Goal: Transaction & Acquisition: Book appointment/travel/reservation

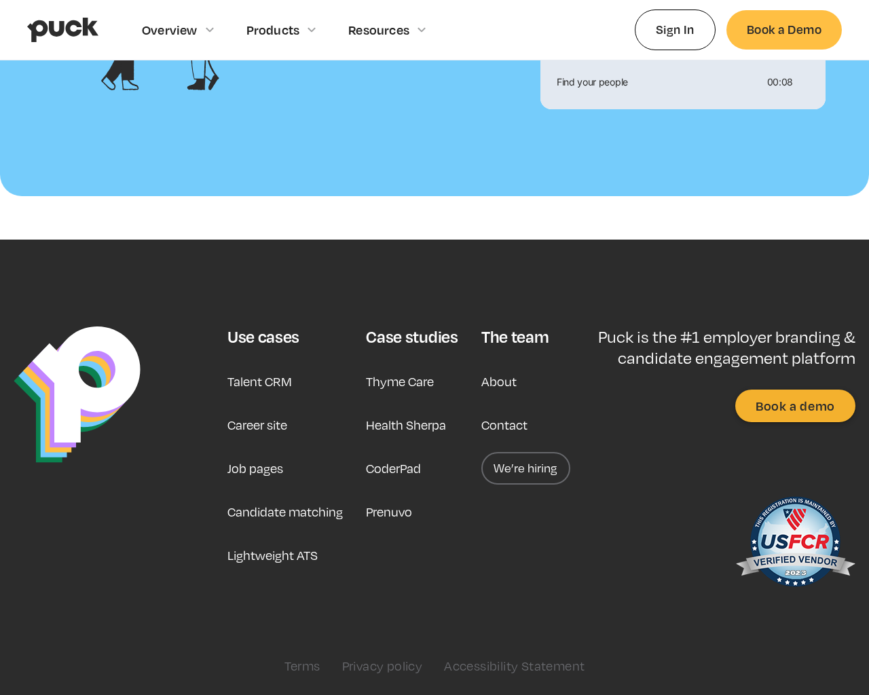
scroll to position [1579, 0]
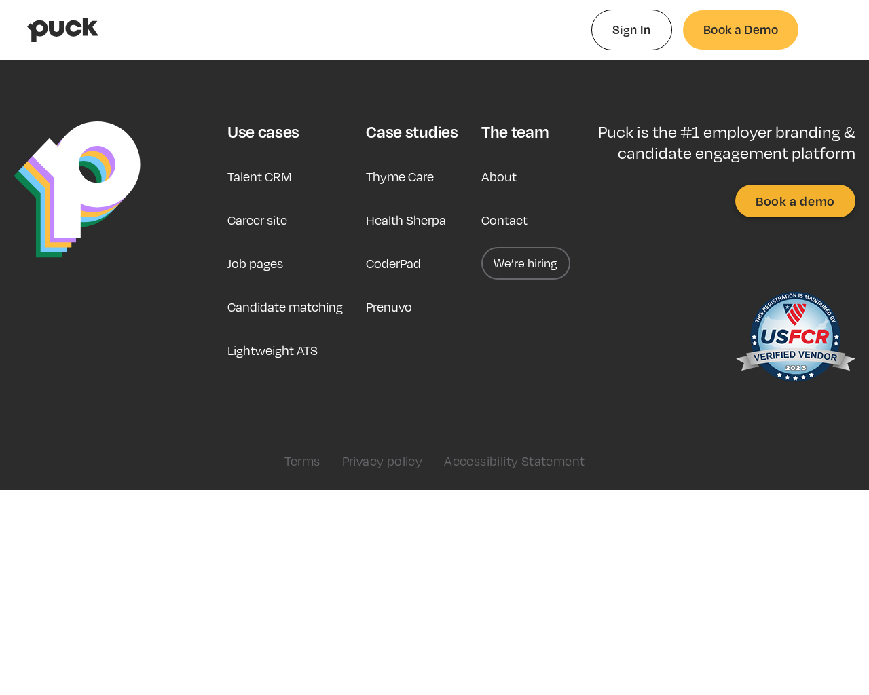
type input "0.522468075471698"
type input "0.0087229"
type input "0.531117830188679"
type input "0.0364989"
type input "0.53534020754717"
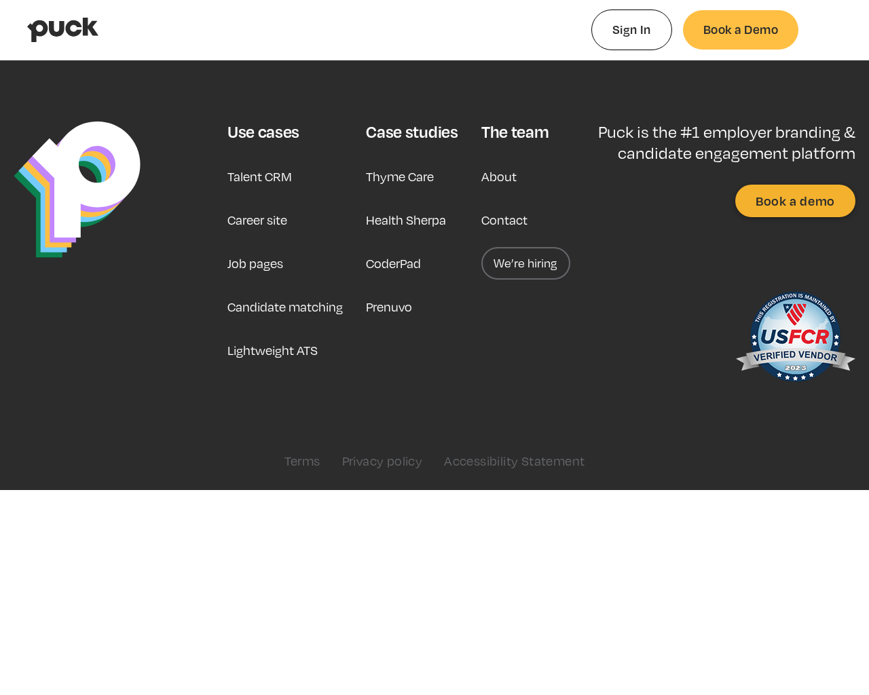
type input "0.0641853"
type input "0.540848943396227"
type input "0.0900509"
type input "0.545778830188679"
type input "0.1167449"
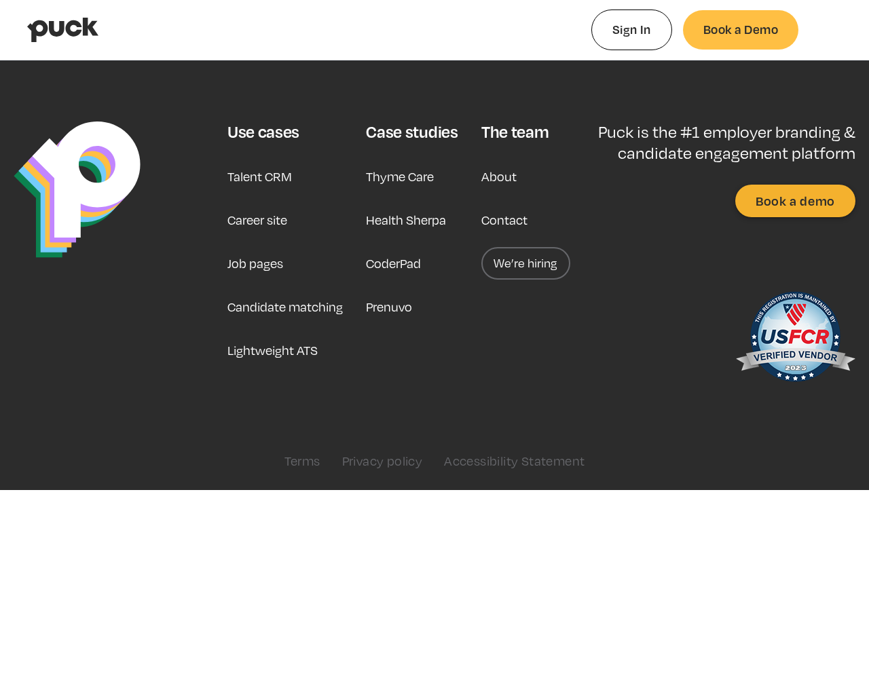
type input "0.555656773584906"
type input "0.1459417"
type input "0.564190905660377"
type input "0.2053458"
type input "0.568759754716981"
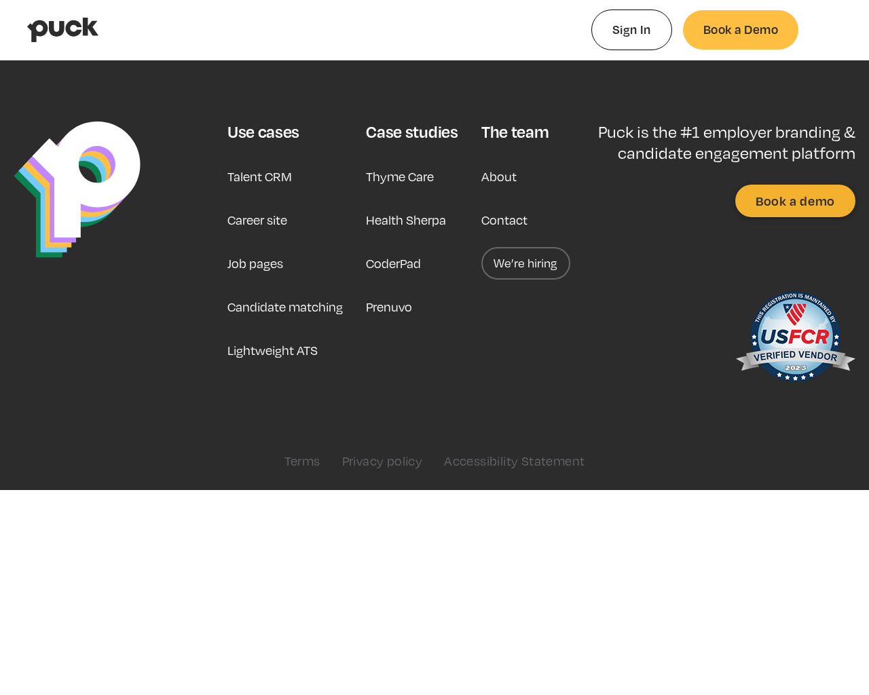
type input "0.2282029"
type input "0.574954943396226"
type input "0.2720949"
type input "0.577762735849057"
type input "0.3014633"
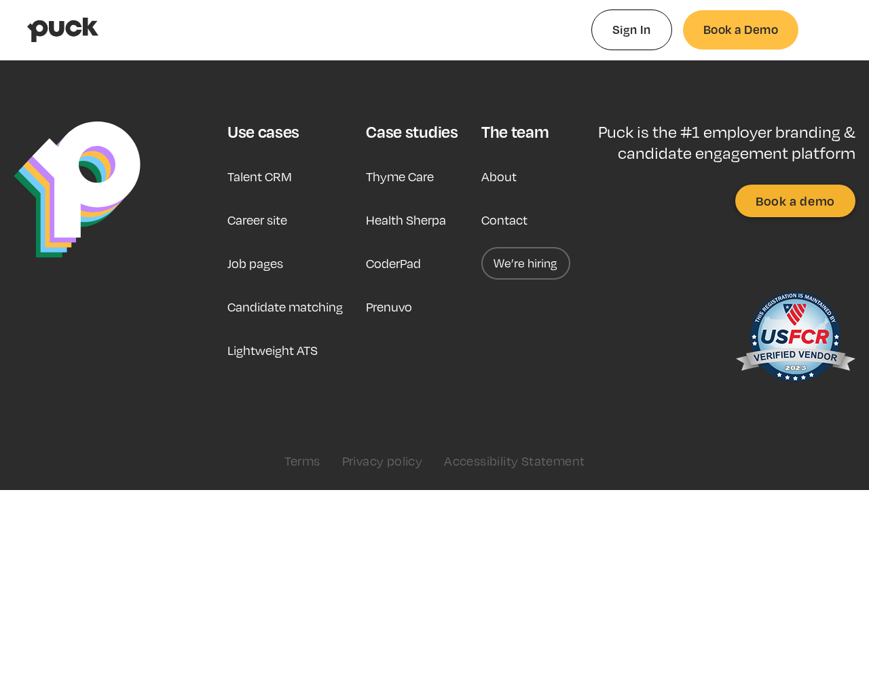
type input "0.582940754716981"
type input "0.326365"
type input "0.590562358490566"
type input "0.3792089"
type input "0.596361339622642"
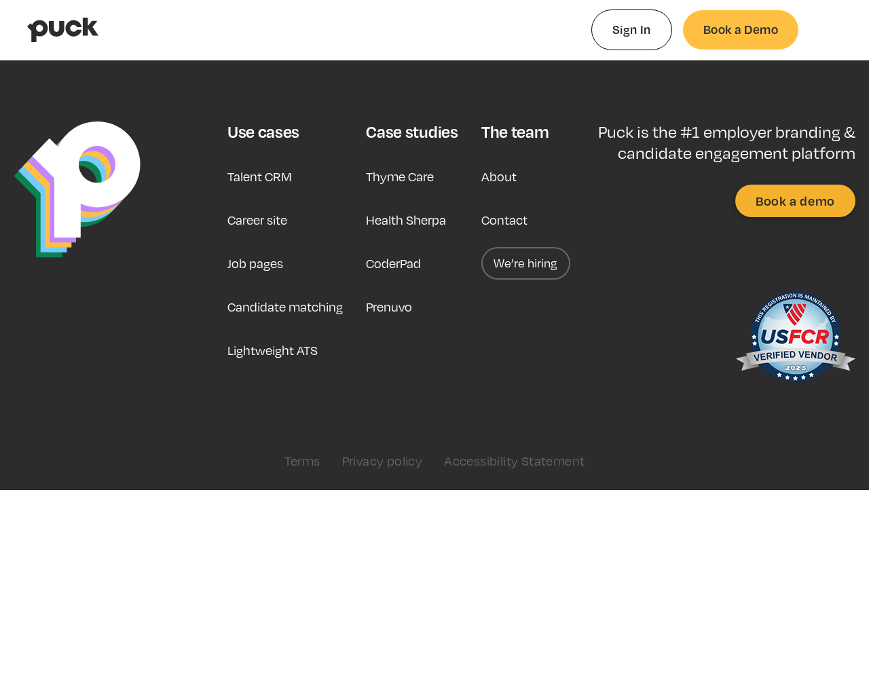
type input "0.426154"
type input "0.604303283018868"
type input "0.4479083"
type input "0.612310679245283"
type input "0.4718837"
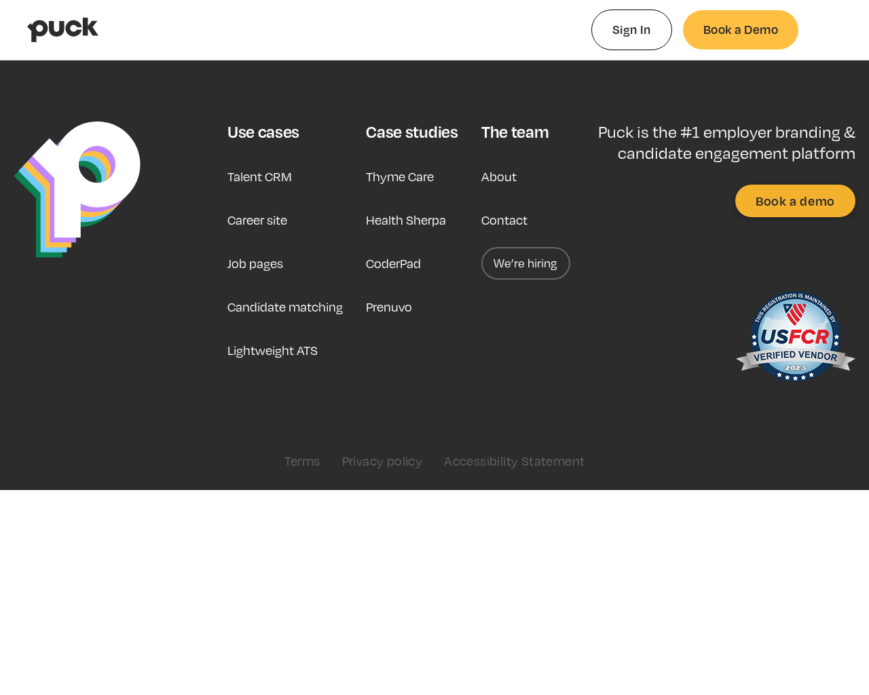
type input "0.616535471698113"
type input "0.4904266"
type input "0.624316264150943"
type input "0.5266496"
type input "0.637308358490566"
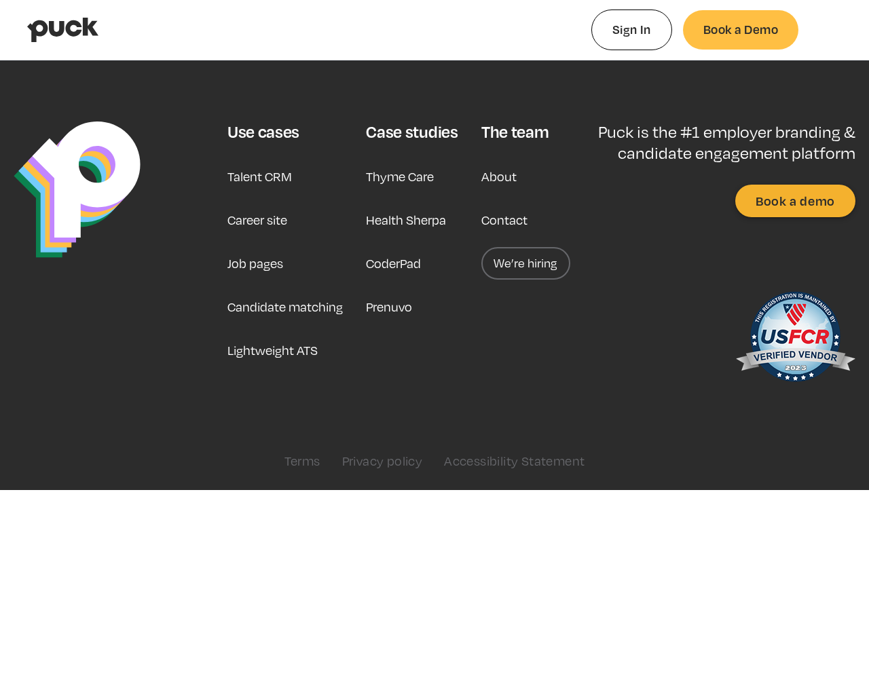
type input "0.6416948"
type input "0.644501150943396"
type input "0.6488291"
type input "0.648596754716981"
type input "0.6729311"
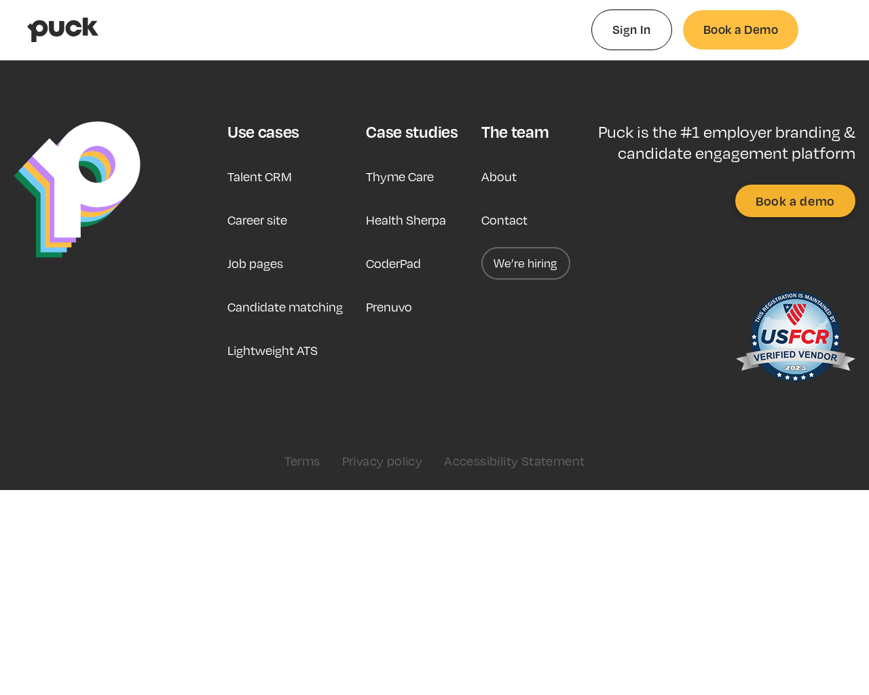
type input "0.652541924528302"
type input "0.694913"
type input "0.659905867924528"
type input "0.7346964"
type input "0.673527528301887"
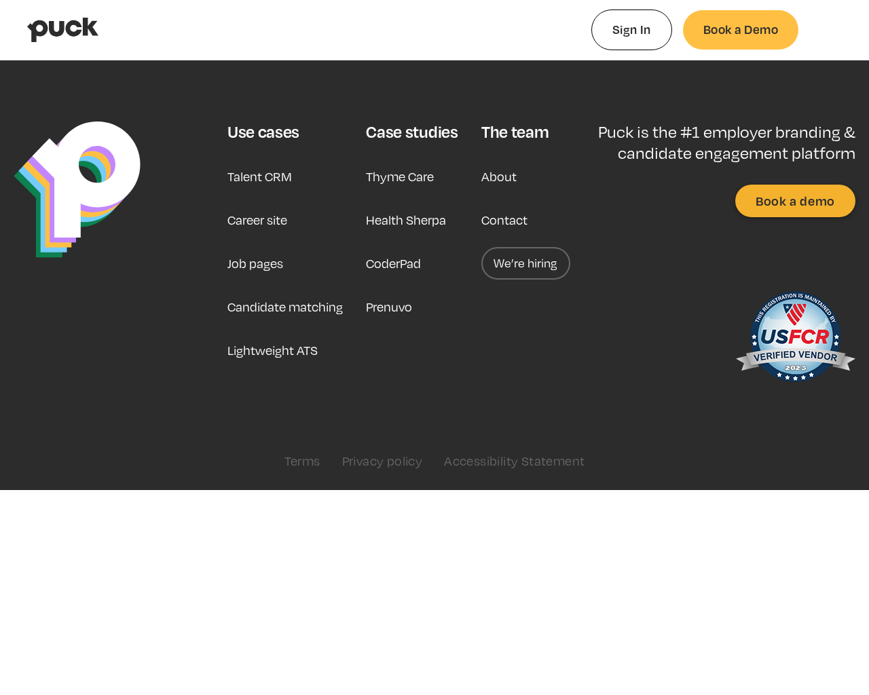
type input "0.7919949"
type input "0.676877698113208"
type input "0.8758922"
type input "0.697108490566038"
type input "0.936271"
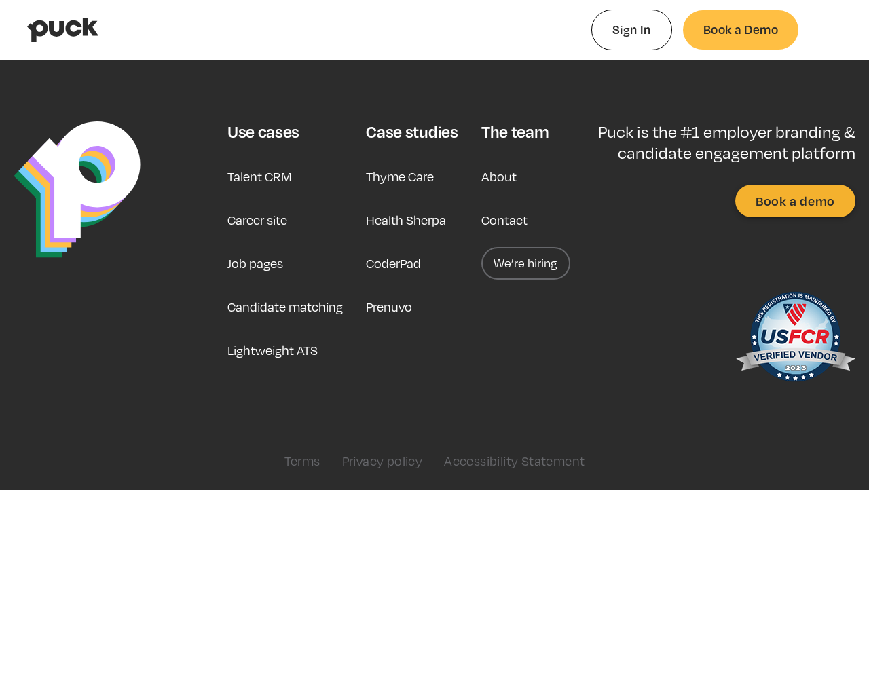
type input "0.703867660377359"
type input "0.9477188"
type input "0.71137762264151"
type input "0.9881367"
type input "0.717201301886792"
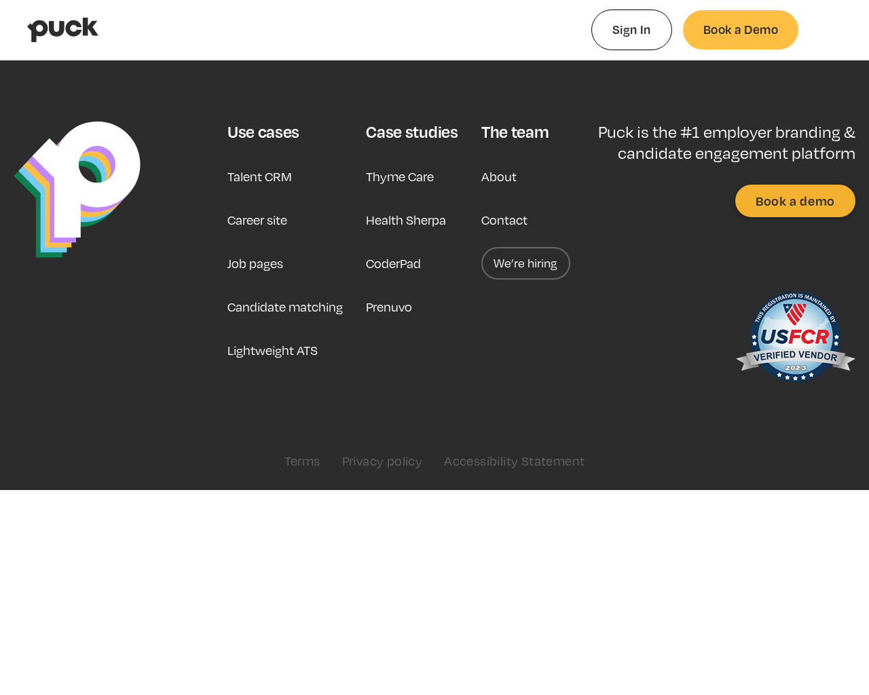
type input "1"
type input "0.723951075471698"
type input "0.00676151851851851"
type input "0.727980867924528"
type input "0.010992"
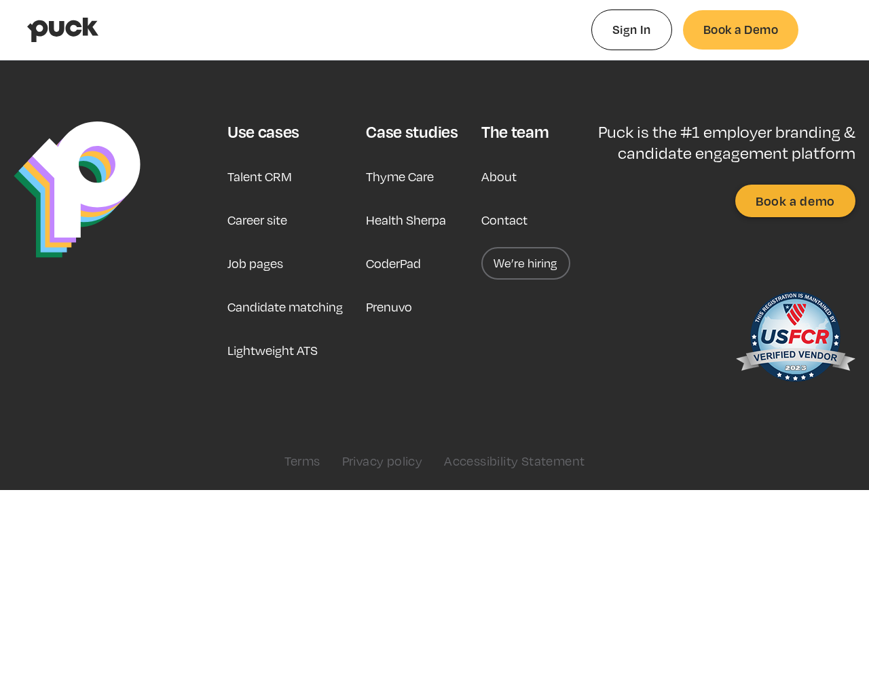
type input "0.73532079245283"
type input "0.0200183518518518"
type input "0.740229981132075"
type input "0.0246905555555556"
type input "0.752785113207547"
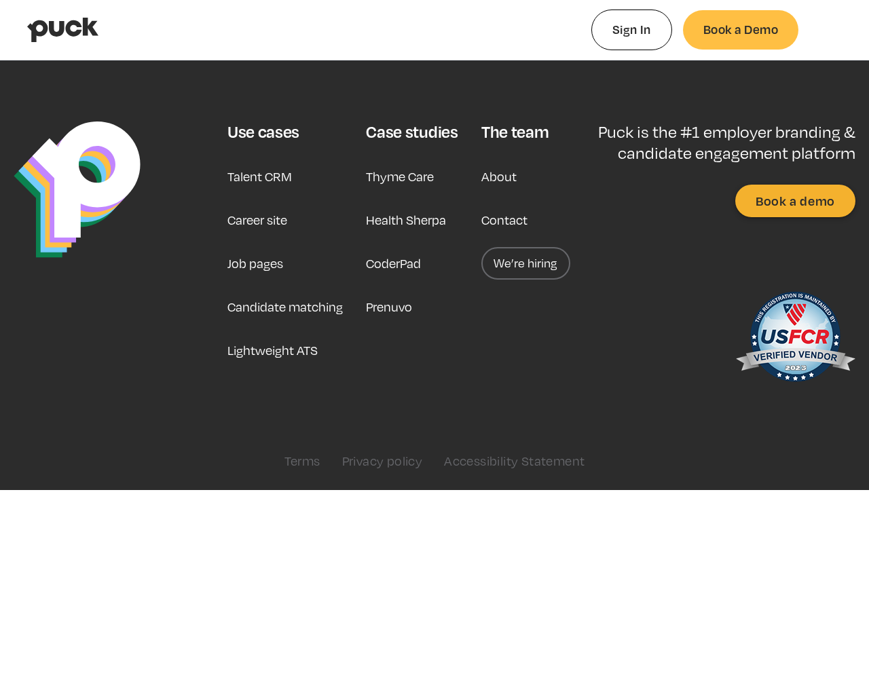
type input "0.0379978518518519"
type input "0.757914056603774"
type input "0.0424881296296296"
type input "0.766236433962264"
type input "0.0484003148148148"
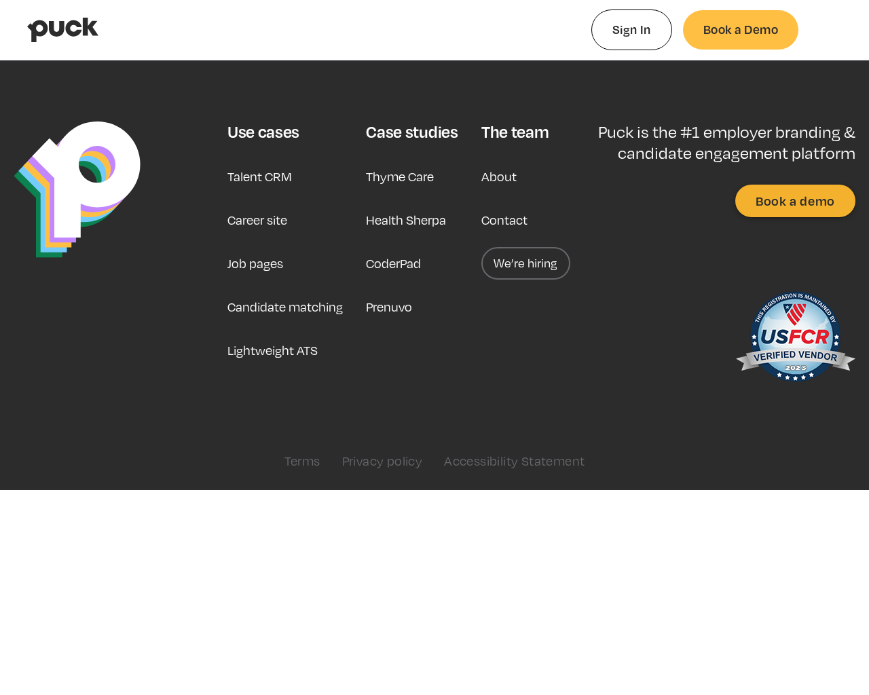
type input "0.771031905660377"
type input "0.0507602222222222"
type input "0.777486716981132"
type input "0.0572842962962963"
type input "0.788535811320755"
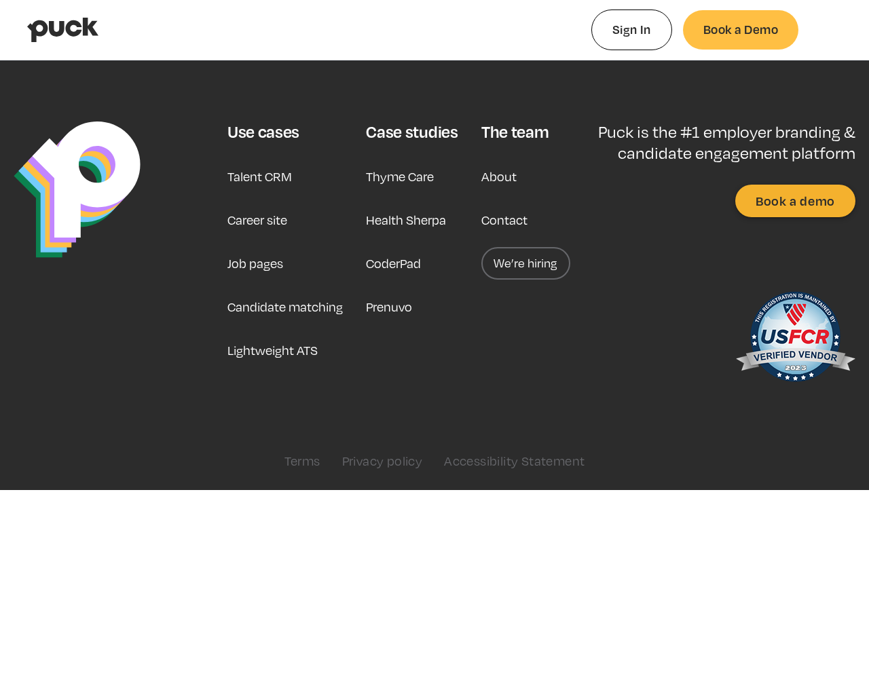
type input "0.0636420740740741"
type input "0.793071566037736"
type input "0.0703568888888889"
type input "0.80262479245283"
type input "0.0818446481481481"
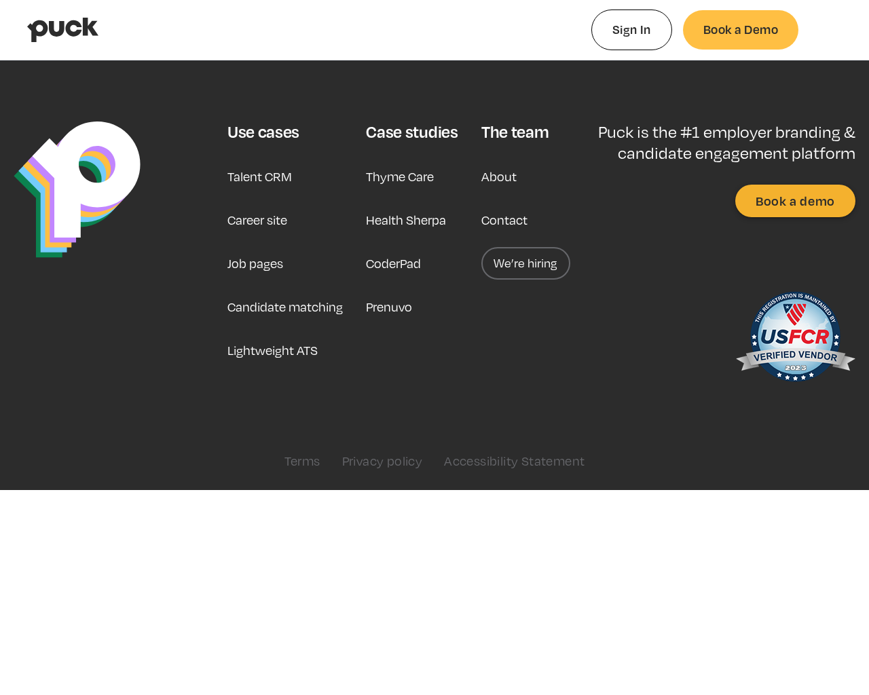
type input "0.808346867924528"
type input "0.0846527037037037"
type input "0.816719301886793"
type input "0.0918557222222222"
type input "0.823634962264151"
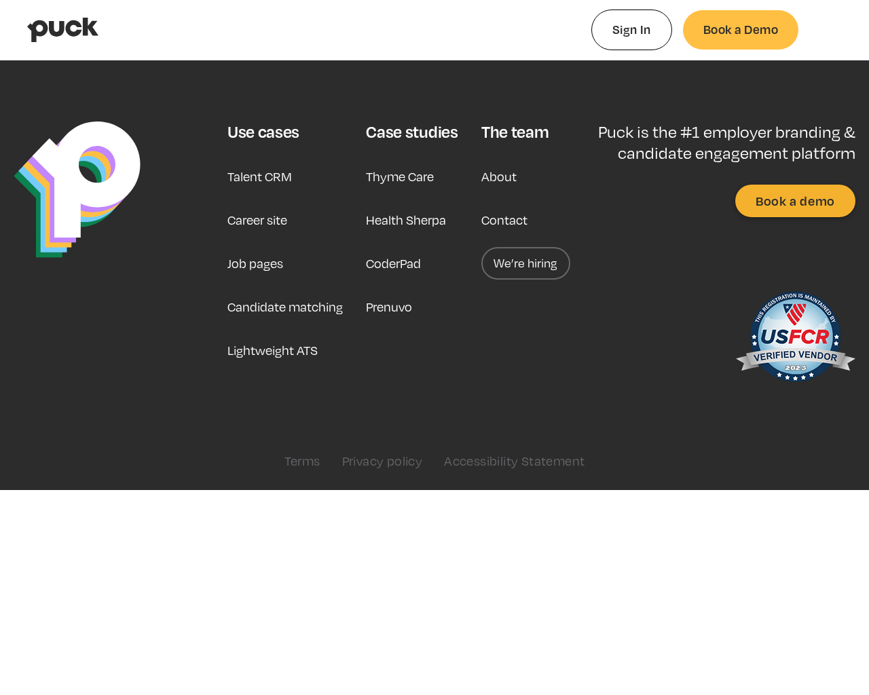
type input "0.101062314814815"
type input "0.827861471698113"
type input "0.108727092592593"
type input "0.833179433962264"
type input "0.111831888888889"
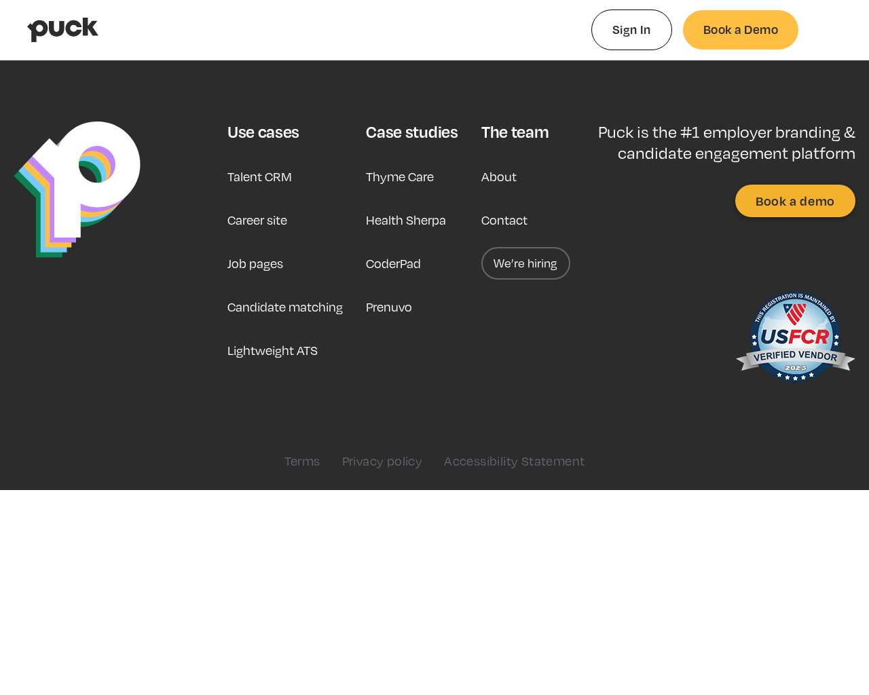
type input "0.842761773584906"
type input "0.120750351851852"
type input "0.847727679245283"
type input "0.126313574074074"
type input "0.856775962264151"
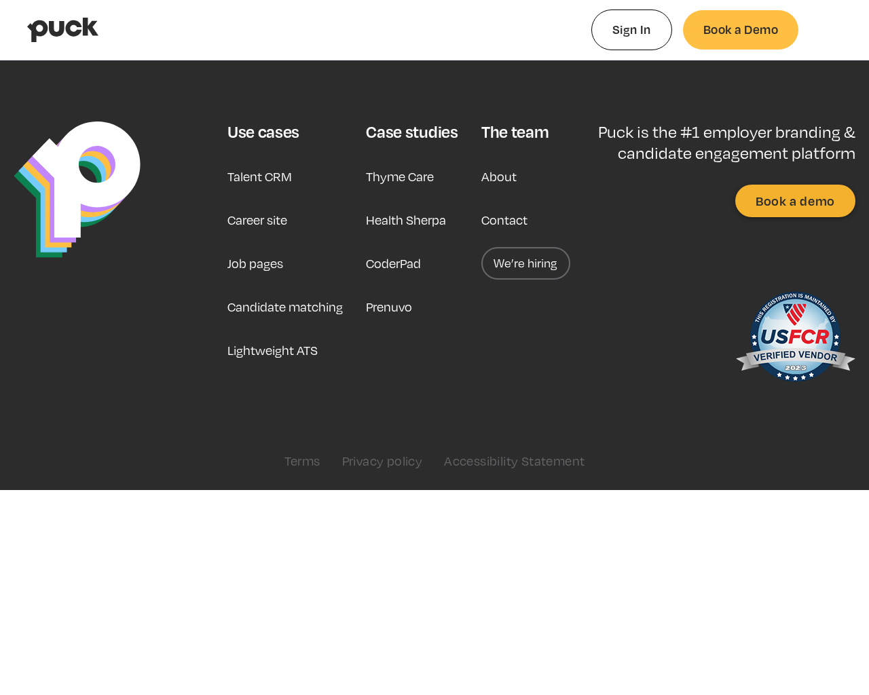
type input "0.137435592592593"
type input "0.86326941509434"
type input "0.145686"
type input "0.870996245283019"
type input "0.15187162962963"
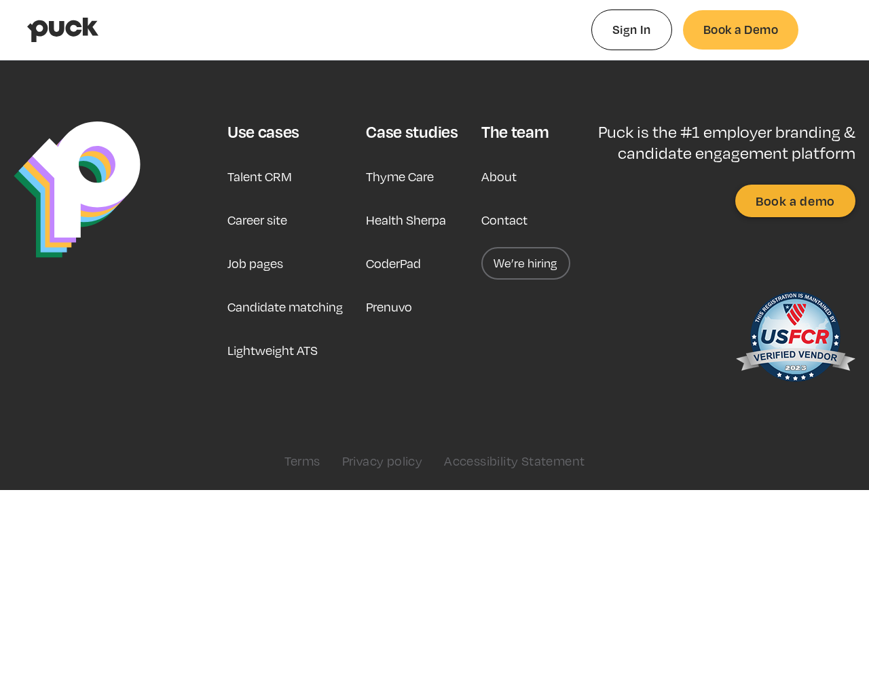
type input "0.877873169811321"
type input "0.158046444444444"
type input "0.882710811320755"
type input "0.162553981481481"
type input "0.887929981132075"
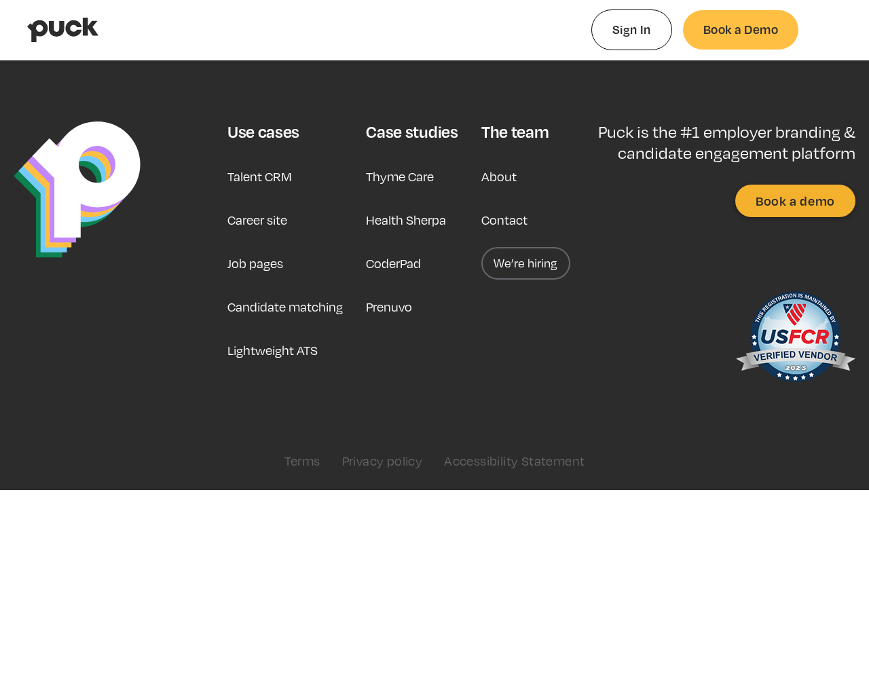
type input "0.168991092592593"
type input "0.897212603773585"
type input "0.174469407407407"
type input "0.902354981132076"
type input "0.179375537037037"
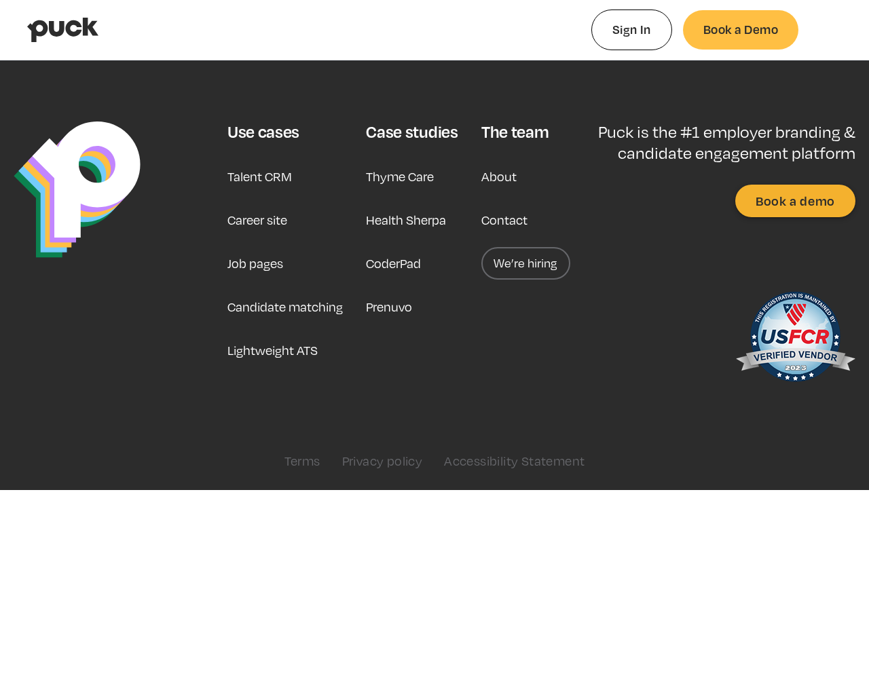
type input "0.917831188679245"
type input "0"
type input "0.925303698113208"
type input "0.0511077"
type input "0.933181811320755"
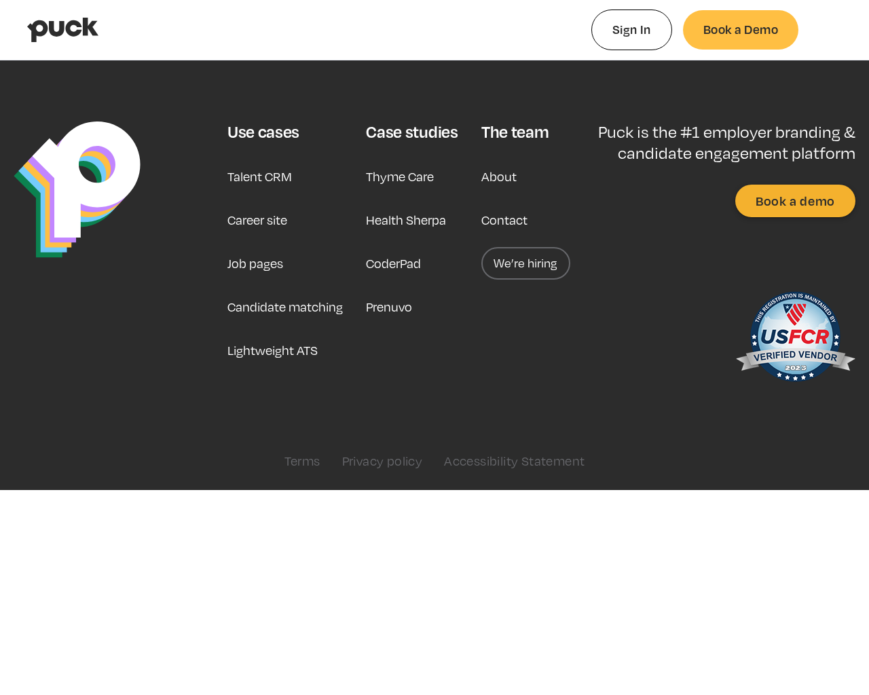
type input "0.0886737"
type input "0.941417433962264"
type input "0.1232635"
type input "0.950385943396226"
type input "0.180941"
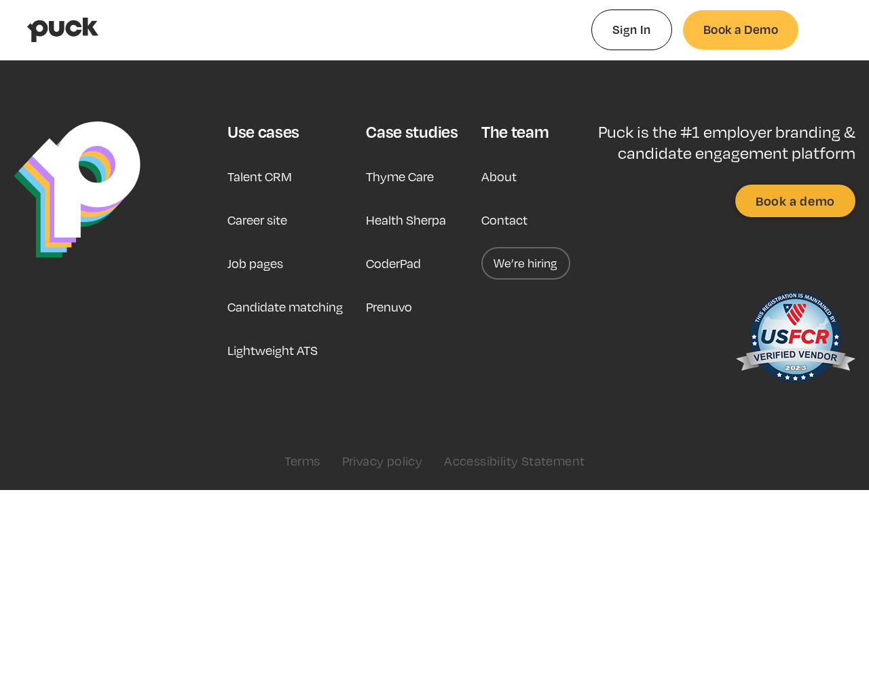
type input "0.959327867924528"
type input "0.2322962"
type input "0.963818490566038"
type input "0.2587991"
type input "0.965419886792453"
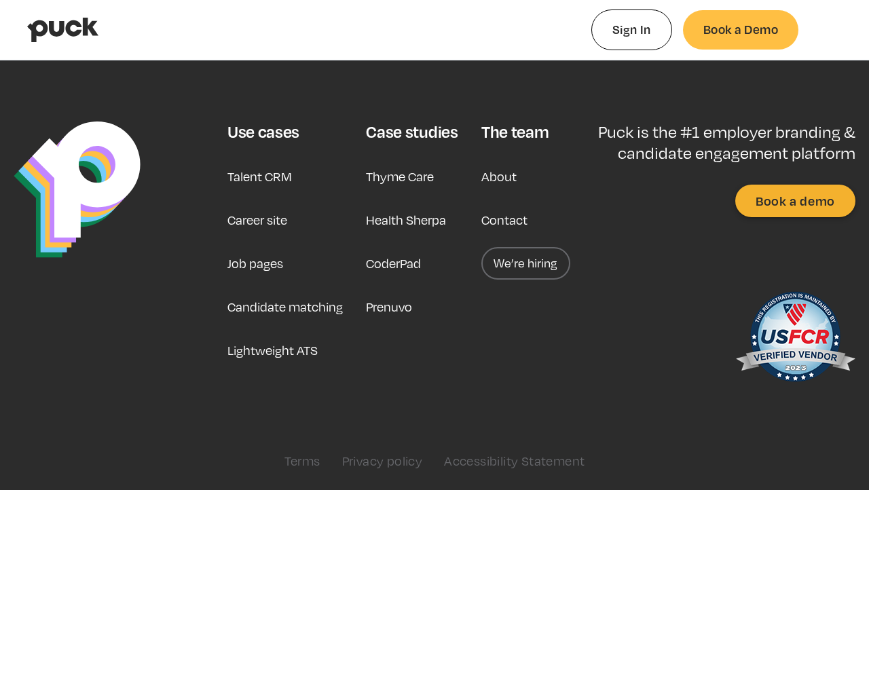
type input "0.2787792"
type input "0.972481358490566"
type input "0.312273"
type input "0.982817188679245"
type input "0.3675015"
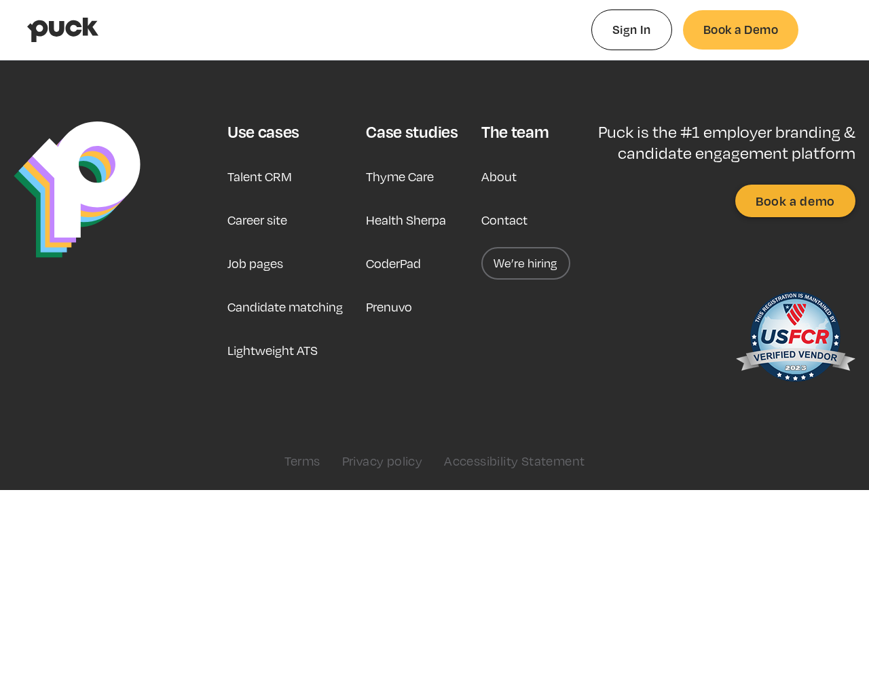
type input "0.987506547169811"
type input "0.3831603"
type input "0.994842735849057"
type input "0.4319213"
type input "1"
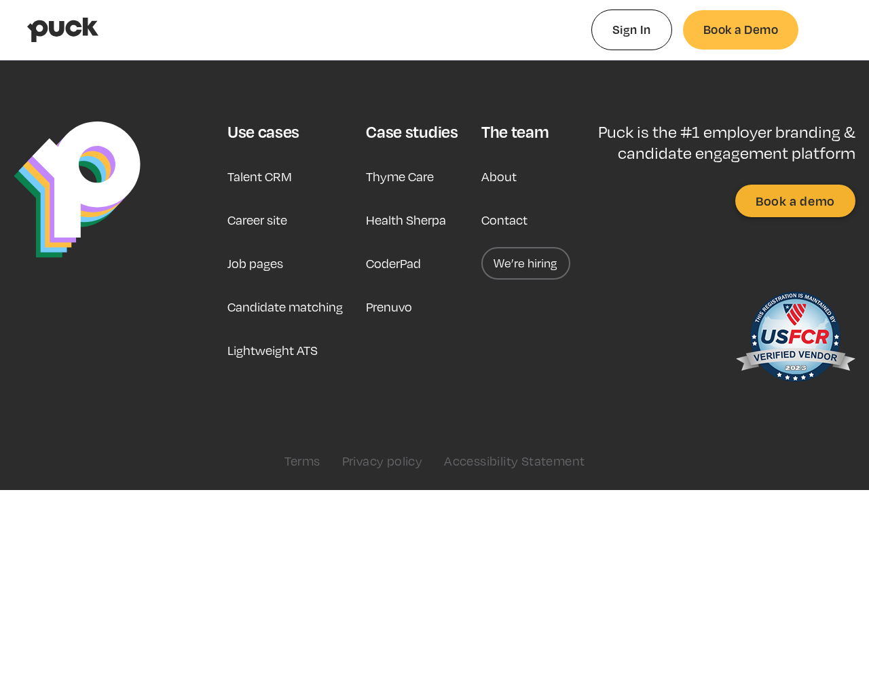
type input "0.469603"
type input "0.00252938333333338"
type input "0.5002813"
type input "0.00732404999999995"
type input "0.5254181"
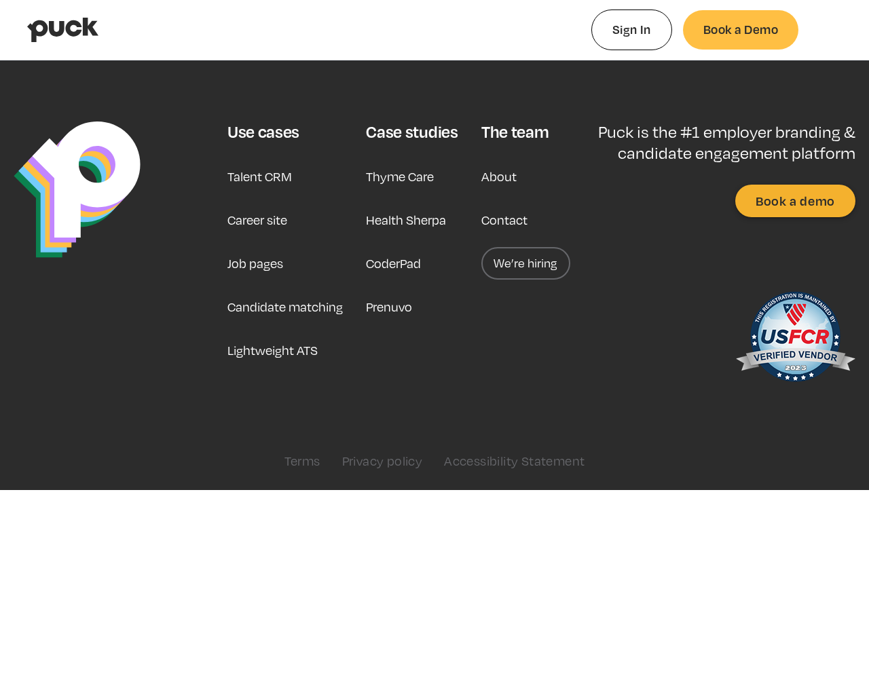
type input "0.0121586166666667"
type input "0.5560719"
type input "0.0167200833333334"
type input "0.5799528"
type input "0.0216960666666666"
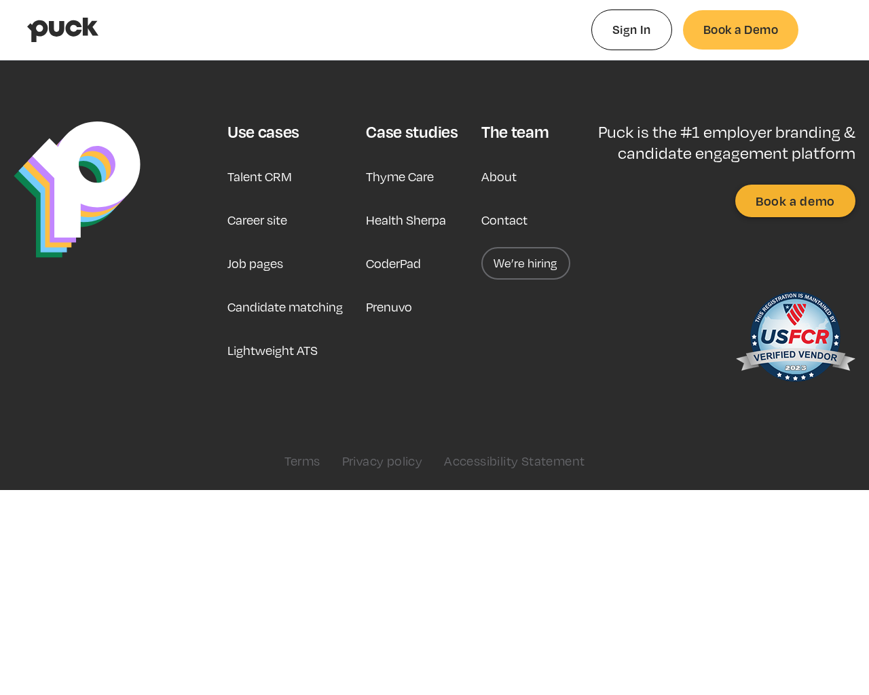
type input "0.5976303"
type input "0.02971415"
type input "0.6348709"
type input "0.03431795"
type input "0.6709453"
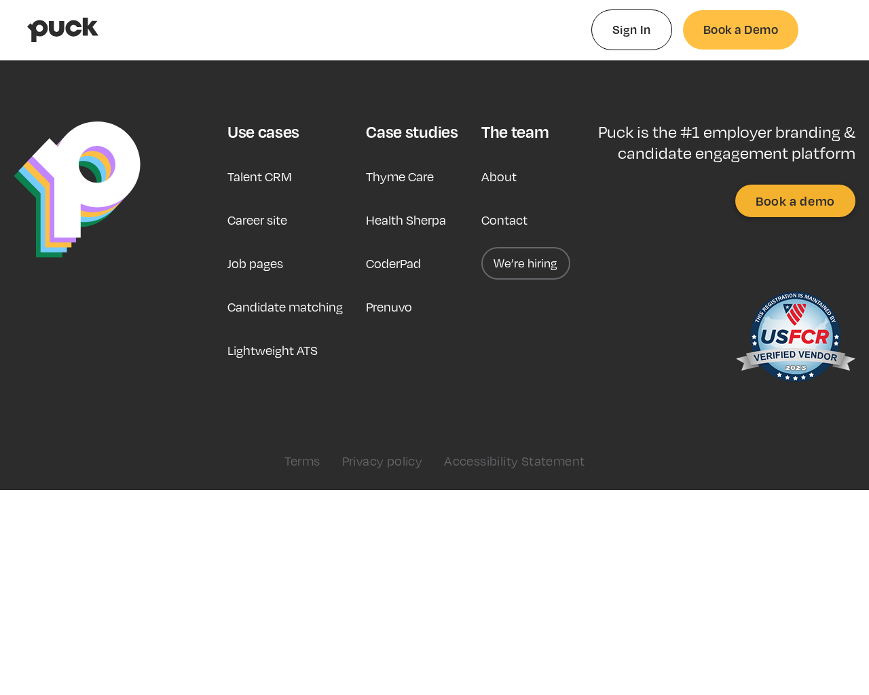
type input "0.0374690666666667"
type input "0.6868059"
type input "0.0416439333333333"
type input "0.7210492"
type input "0.0476488166666667"
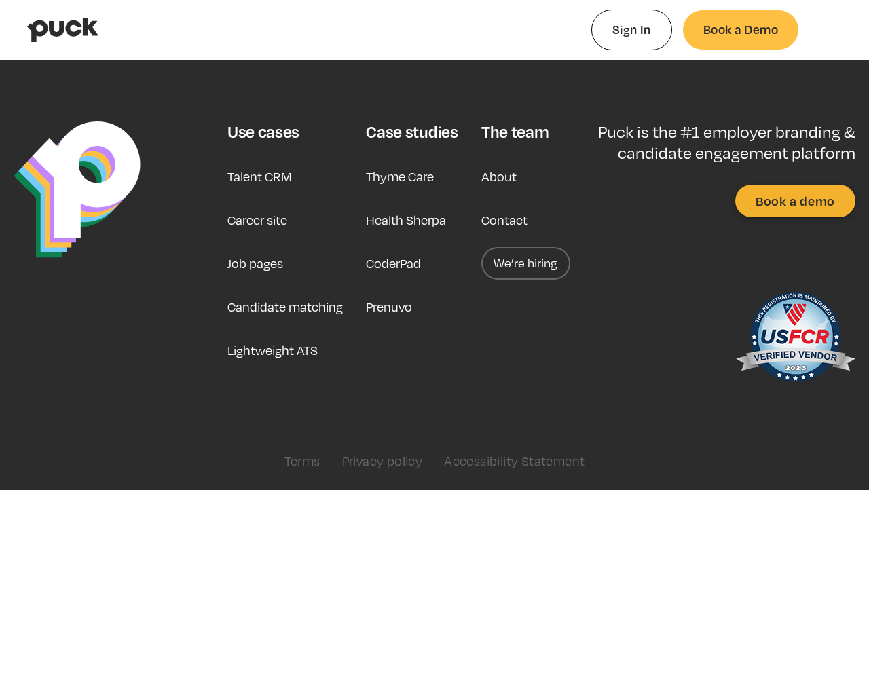
type input "0.7558143"
type input "0.0533568"
type input "0.7760923"
type input "0.0600402"
type input "0.8216419"
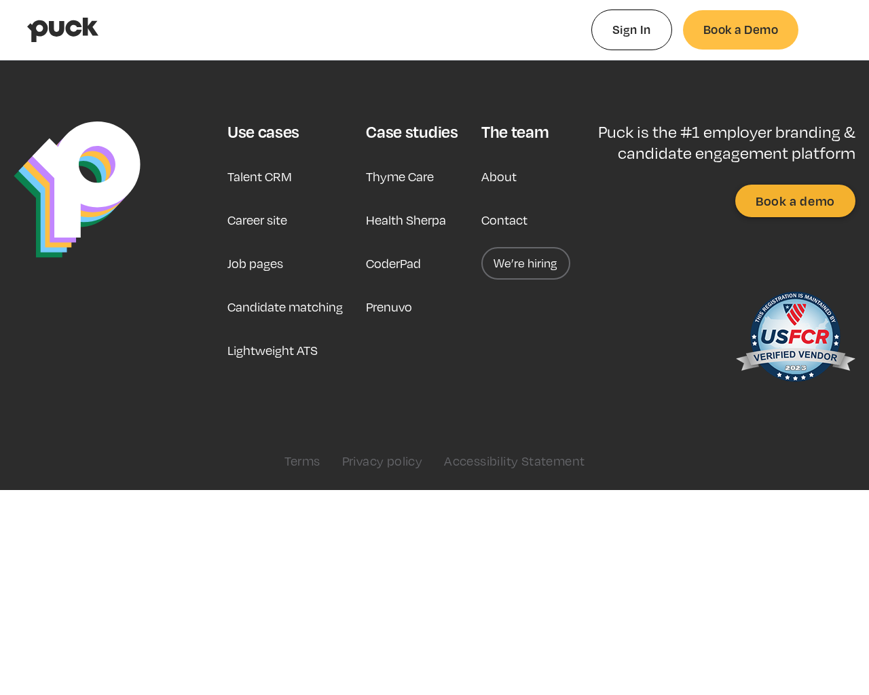
type input "0.0686620166666666"
type input "0.8566917"
type input "0.0750294666666666"
type input "0.905802"
type input "0.0799316666666667"
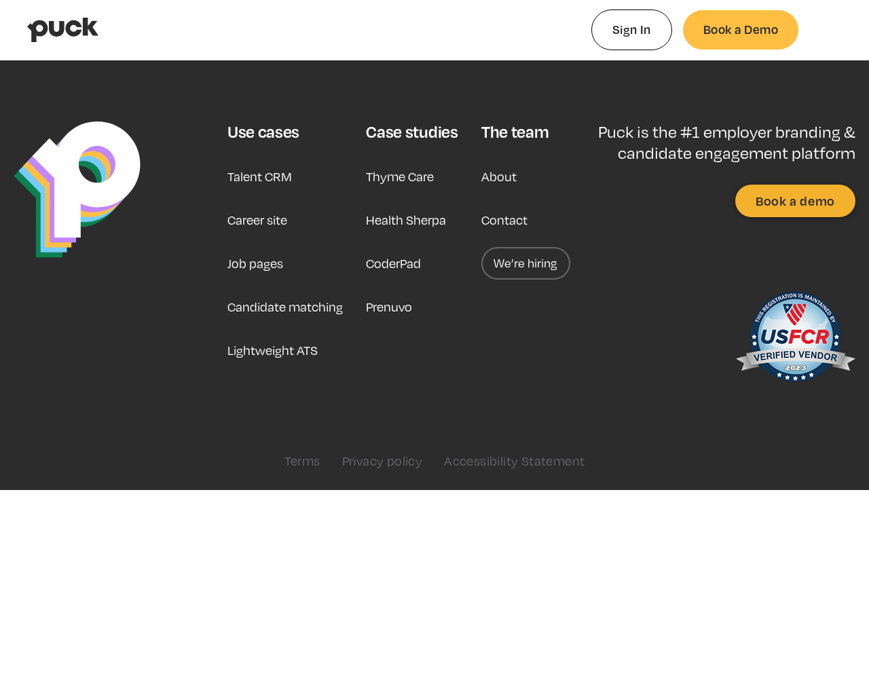
type input "0.9621891"
type input "0.08643555"
type input "0.9803885"
type input "0.0942717500000001"
type input "0.000397833333333331"
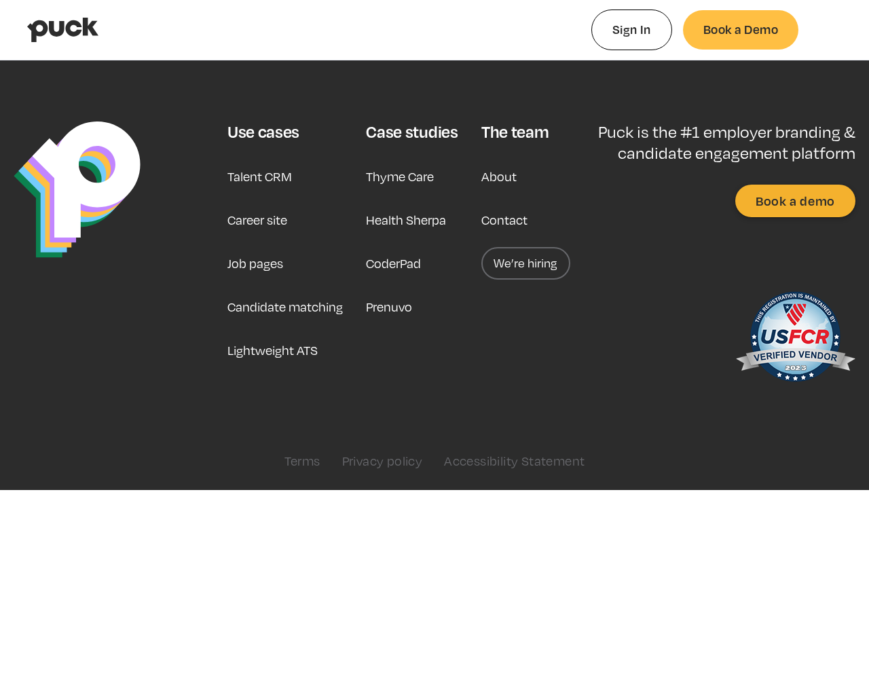
type input "0.10026365"
type input "0.0045597037037037"
type input "0.1634219"
type input "0.00601998148148149"
type input "0.16904525"
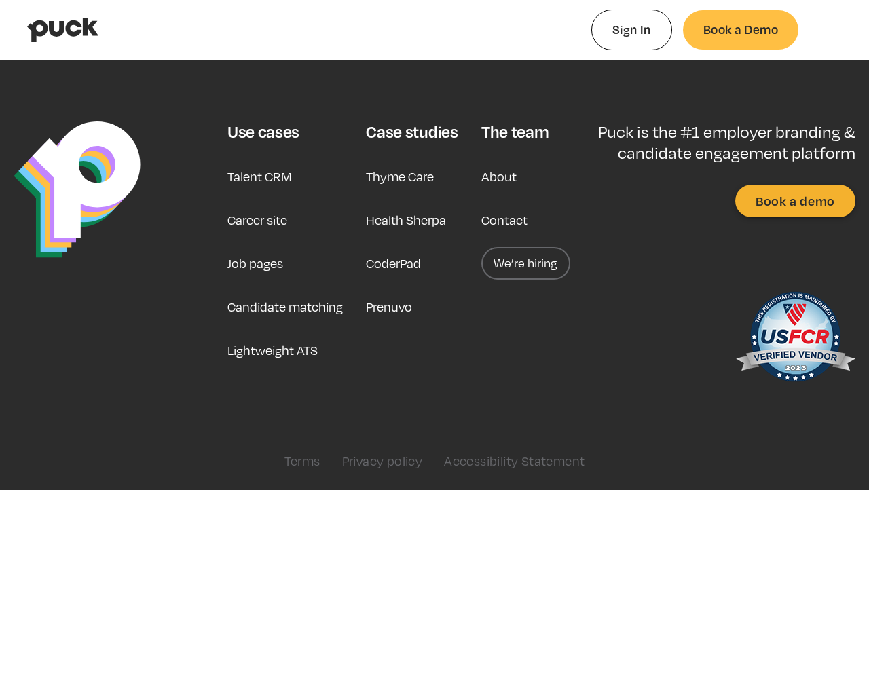
type input "0.0101143148148148"
type input "0.174389016666667"
type input "0.0209990740740741"
type input "0.182180666666667"
type input "0.0317733888888889"
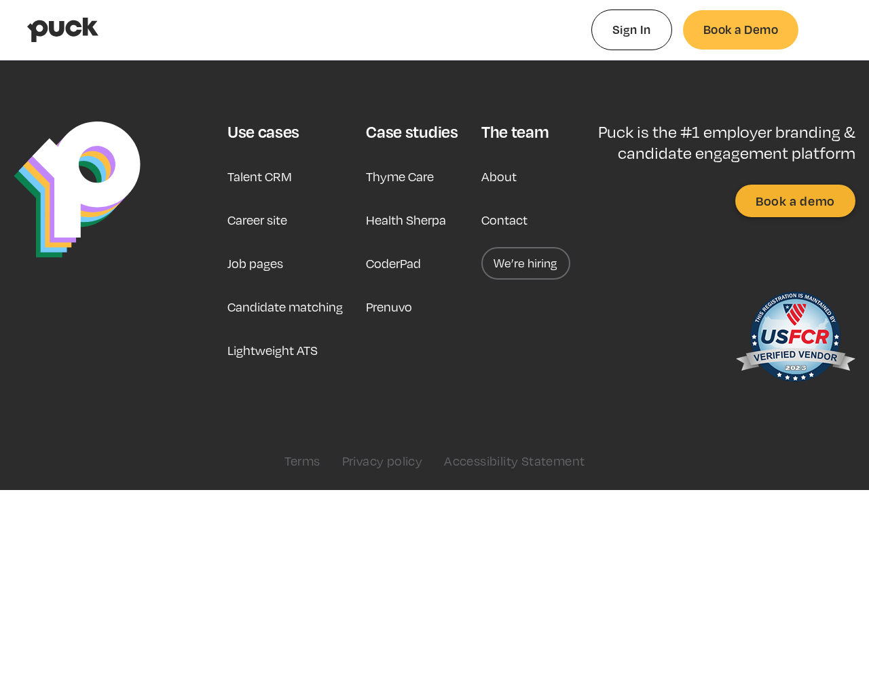
type input "0.188899533333333"
type input "0.0370570740740741"
type input "0.1913828"
type input "0.0404361296296297"
type input "0.197977066666667"
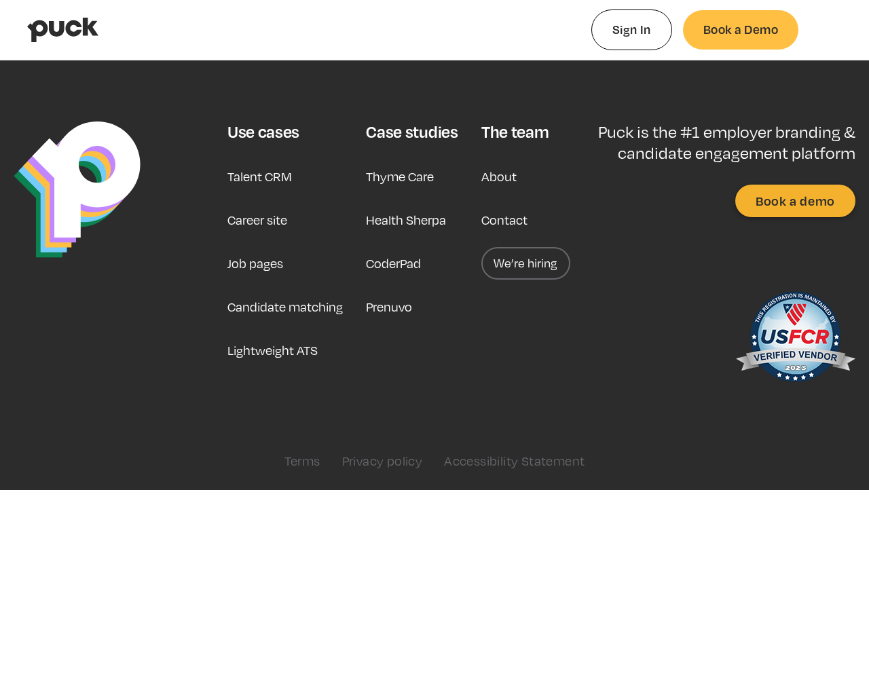
type input "0.0452920185185185"
type input "0.20552455"
type input "0.0512591296296296"
type input "0.20859675"
type input "0.0560261481481481"
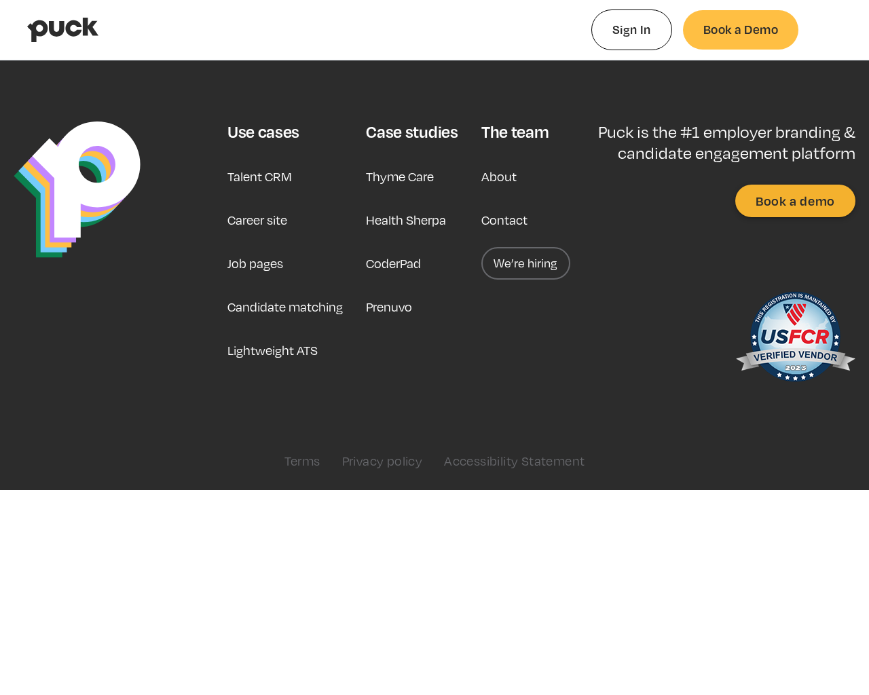
type input "0.21323985"
type input "0.0608619074074074"
type input "0.217041016666667"
type input "0.0682585925925926"
type input "0.225753716666667"
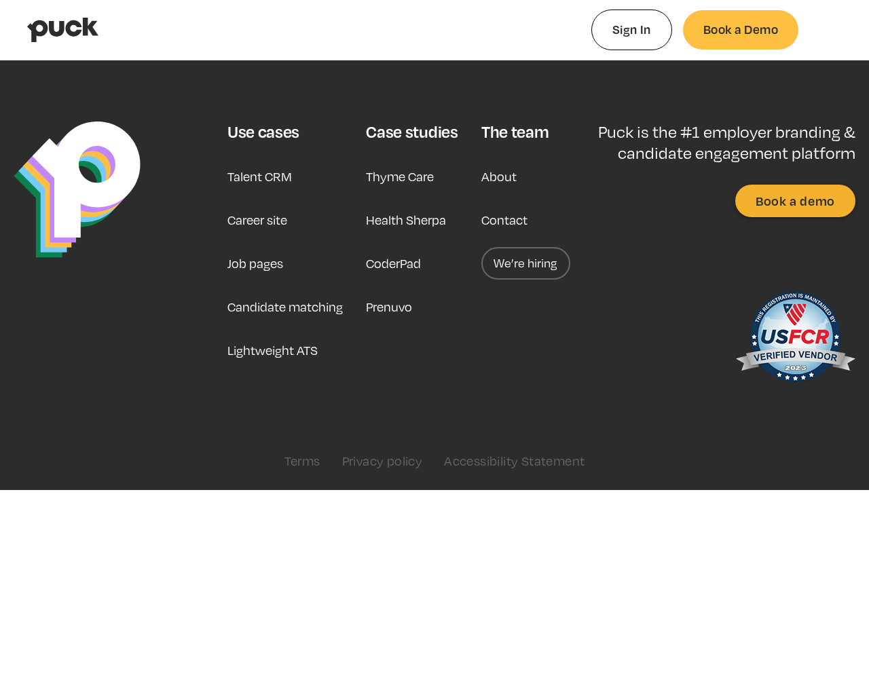
type input "0.0749428148148148"
type input "0.2293735"
type input "0.081911462962963"
type input "0.234709483333333"
type input "0.0846666296296297"
